Goal: Use online tool/utility: Use online tool/utility

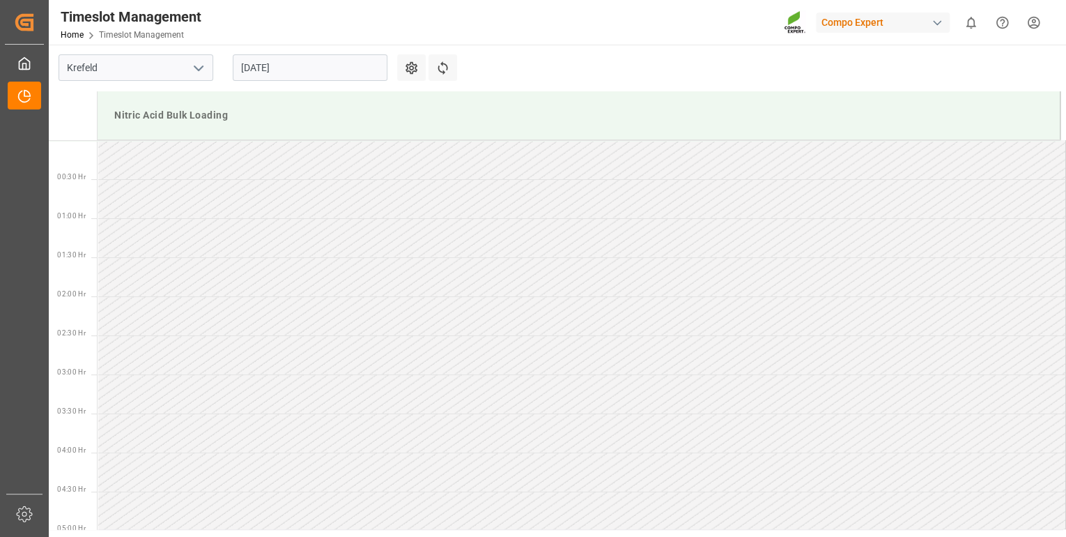
scroll to position [872, 0]
